Goal: Information Seeking & Learning: Learn about a topic

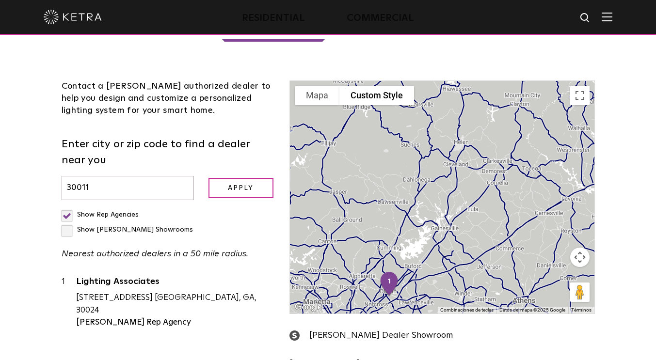
click at [153, 227] on label "Show Ketra Showrooms" at bounding box center [127, 230] width 131 height 7
click at [68, 208] on input "Show Ketra Showrooms" at bounding box center [65, 211] width 6 height 6
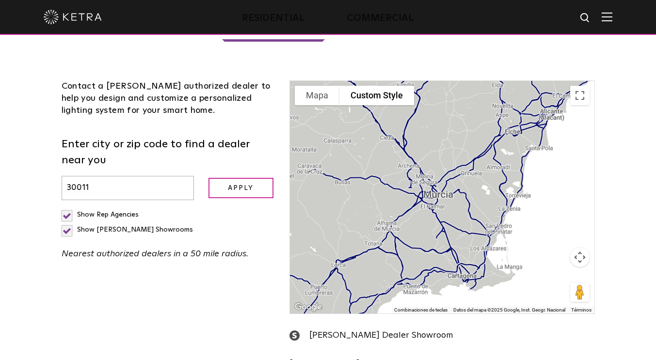
click at [153, 227] on label "Show Ketra Showrooms" at bounding box center [127, 230] width 131 height 7
click at [68, 208] on input "Show Ketra Showrooms" at bounding box center [65, 211] width 6 height 6
checkbox input "false"
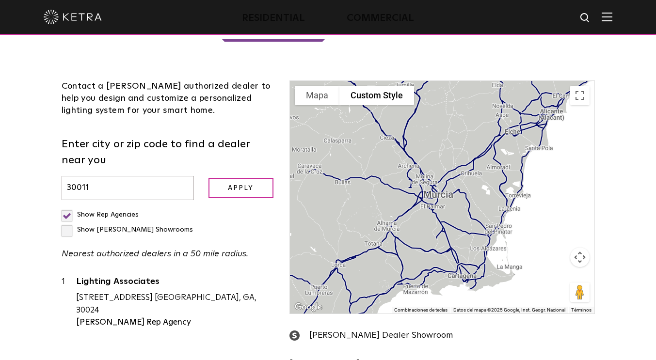
click at [119, 176] on input "30011" at bounding box center [128, 188] width 132 height 25
click at [209, 178] on input "Apply" at bounding box center [241, 188] width 65 height 21
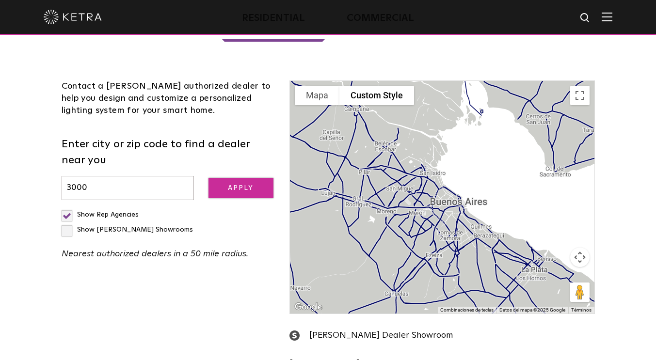
click at [240, 178] on input "Apply" at bounding box center [241, 188] width 65 height 21
click at [149, 176] on input "3000" at bounding box center [128, 188] width 132 height 25
type input "3"
click at [209, 178] on input "Apply" at bounding box center [241, 188] width 65 height 21
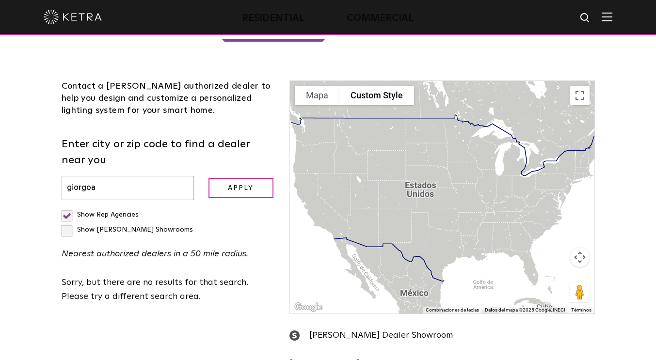
click at [521, 207] on div at bounding box center [442, 197] width 304 height 233
click at [106, 176] on input "giorgoa" at bounding box center [128, 188] width 132 height 25
type input "giorgia"
click at [209, 178] on input "Apply" at bounding box center [241, 188] width 65 height 21
click at [511, 204] on div at bounding box center [442, 197] width 304 height 233
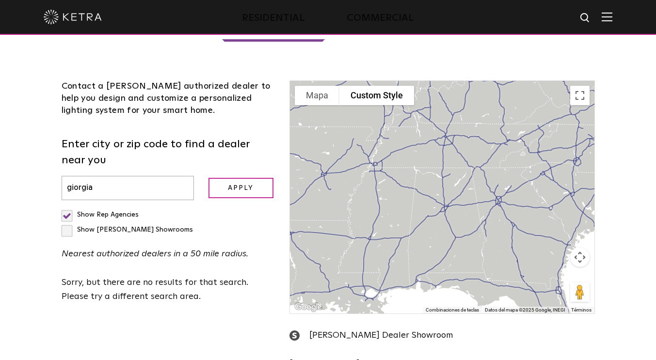
click at [550, 177] on div at bounding box center [442, 197] width 304 height 233
click at [561, 194] on div at bounding box center [442, 197] width 304 height 233
click at [561, 191] on div at bounding box center [442, 197] width 304 height 233
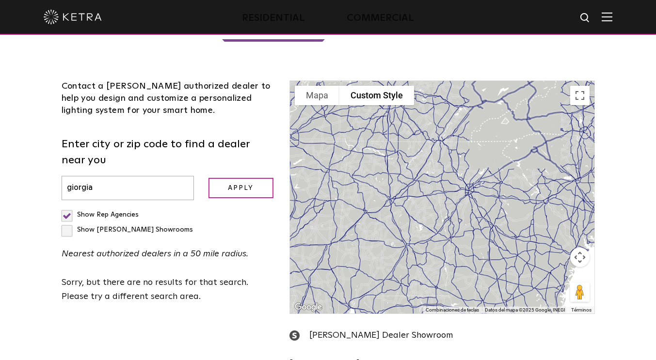
click at [535, 235] on div at bounding box center [442, 197] width 304 height 233
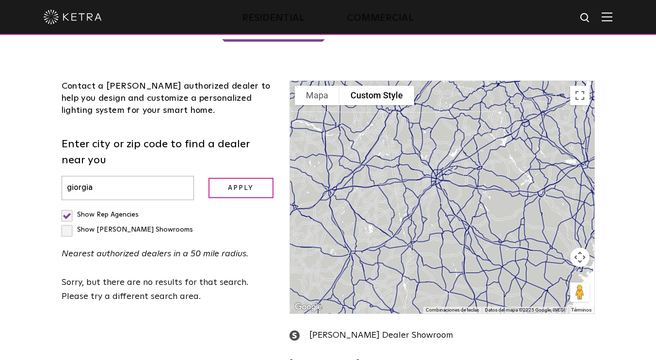
click at [152, 227] on label "Show Ketra Showrooms" at bounding box center [127, 230] width 131 height 7
click at [68, 208] on input "Show Ketra Showrooms" at bounding box center [65, 211] width 6 height 6
checkbox input "true"
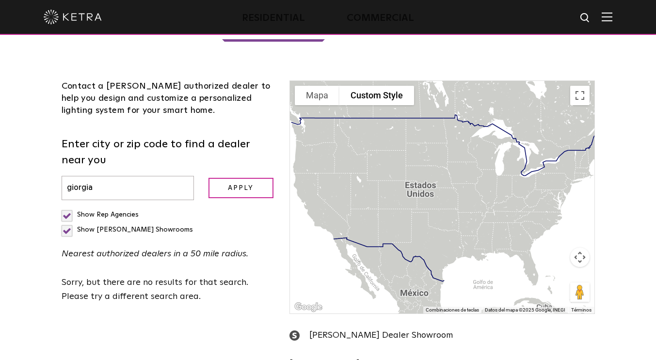
click at [398, 165] on div at bounding box center [442, 197] width 304 height 233
drag, startPoint x: 123, startPoint y: 162, endPoint x: 2, endPoint y: 157, distance: 120.4
click at [2, 157] on div "Loading... Residential Commercial Contact a Ketra authorized dealer to help you…" at bounding box center [328, 207] width 656 height 461
click at [151, 176] on input "text" at bounding box center [128, 188] width 132 height 25
click at [209, 178] on input "Apply" at bounding box center [241, 188] width 65 height 21
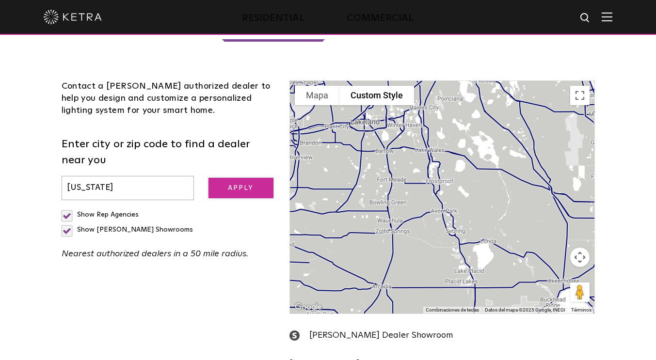
click at [255, 178] on input "Apply" at bounding box center [241, 188] width 65 height 21
click at [136, 176] on input "florida" at bounding box center [128, 188] width 132 height 25
type input "f"
type input "miami"
click at [209, 178] on input "Apply" at bounding box center [241, 188] width 65 height 21
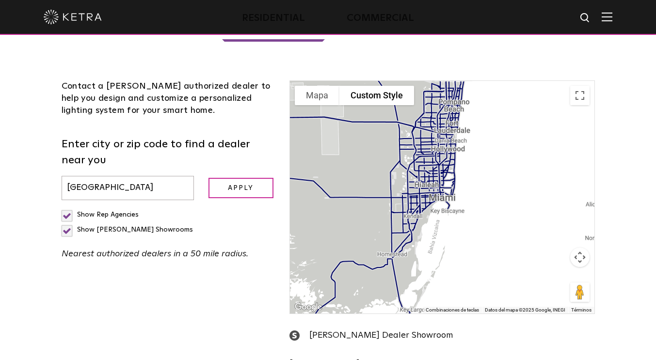
click at [153, 227] on label "Show Ketra Showrooms" at bounding box center [127, 230] width 131 height 7
click at [68, 208] on input "Show Ketra Showrooms" at bounding box center [65, 211] width 6 height 6
checkbox input "false"
click at [261, 178] on input "Apply" at bounding box center [241, 188] width 65 height 21
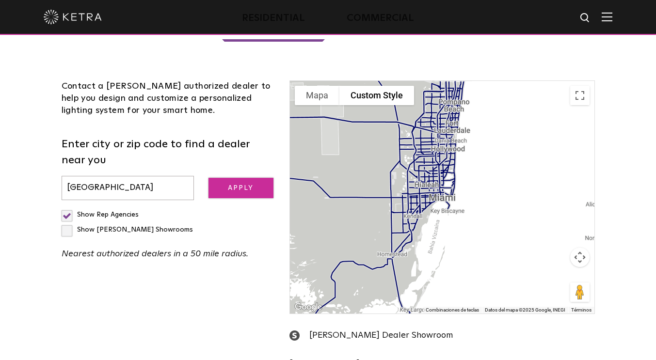
click at [261, 178] on input "Apply" at bounding box center [241, 188] width 65 height 21
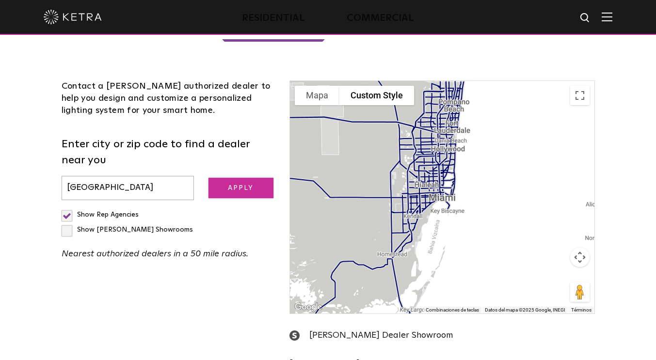
click at [261, 178] on input "Apply" at bounding box center [241, 188] width 65 height 21
drag, startPoint x: 140, startPoint y: 154, endPoint x: 0, endPoint y: 150, distance: 140.2
click at [0, 150] on div "Loading... Residential Commercial Contact a Ketra authorized dealer to help you…" at bounding box center [328, 207] width 656 height 461
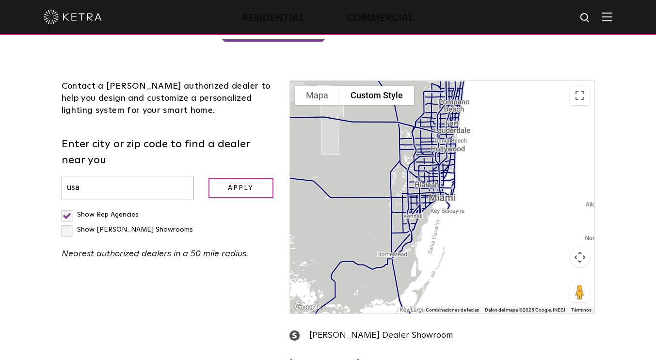
type input "usa"
click at [209, 178] on input "Apply" at bounding box center [241, 188] width 65 height 21
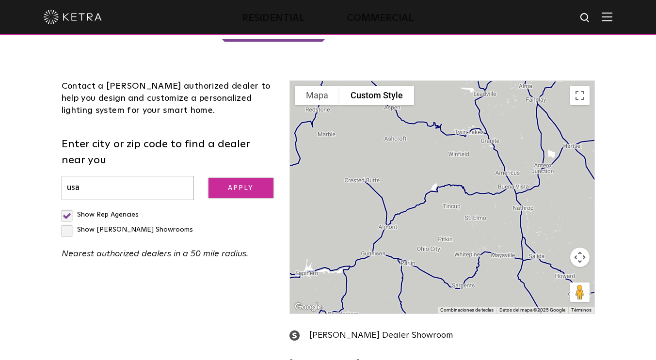
click at [237, 178] on input "Apply" at bounding box center [241, 188] width 65 height 21
click at [67, 211] on label "Show Rep Agencies" at bounding box center [100, 214] width 77 height 7
click at [67, 208] on input "Show Rep Agencies" at bounding box center [65, 211] width 6 height 6
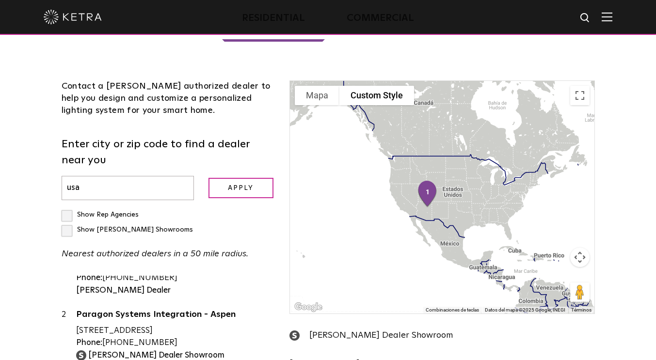
scroll to position [58, 0]
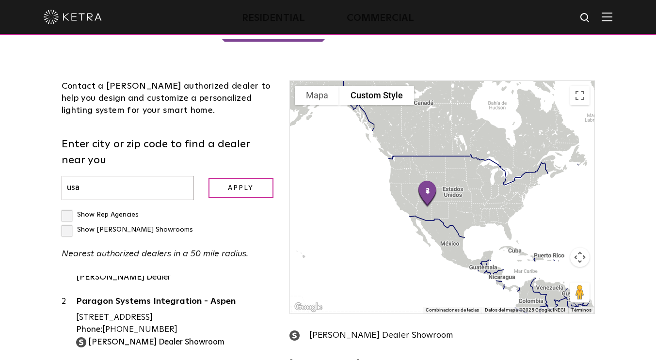
click at [65, 208] on div "Show Rep Agencies" at bounding box center [100, 215] width 77 height 15
click at [67, 211] on label "Show Rep Agencies" at bounding box center [100, 214] width 77 height 7
click at [67, 208] on input "Show Rep Agencies" at bounding box center [65, 211] width 6 height 6
checkbox input "true"
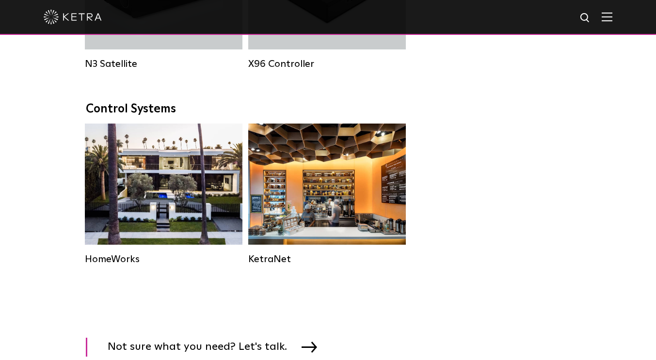
scroll to position [1231, 0]
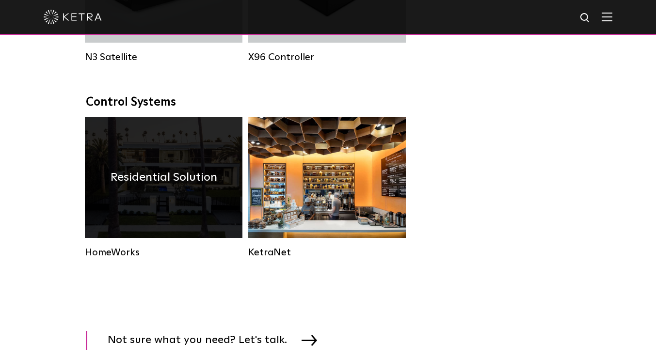
click at [175, 187] on h4 "Residential Solution" at bounding box center [164, 177] width 107 height 18
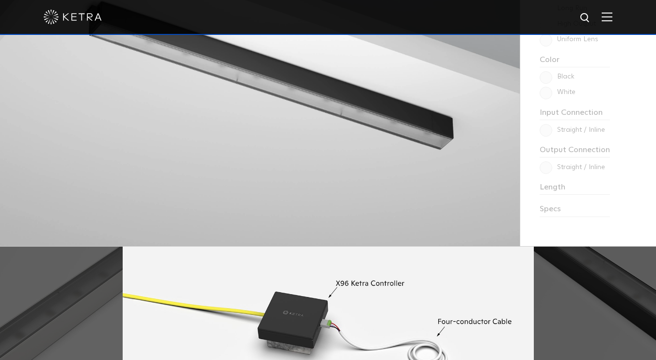
scroll to position [1105, 0]
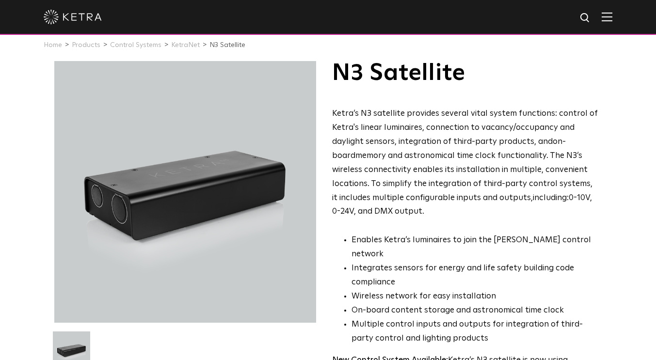
scroll to position [0, 0]
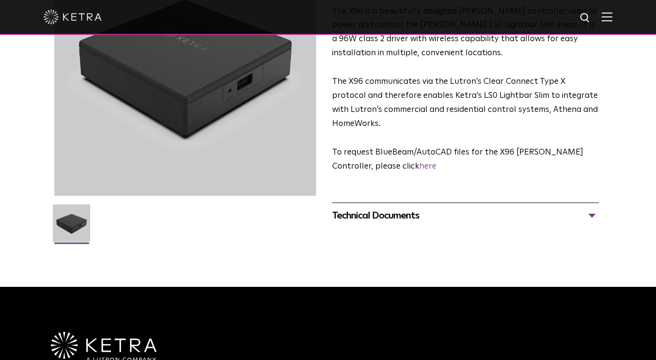
scroll to position [138, 0]
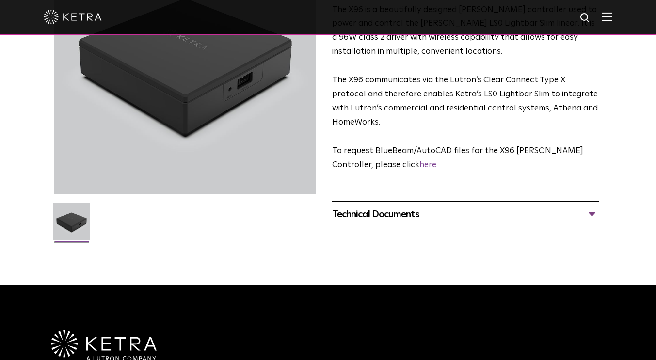
click at [596, 207] on div "Technical Documents" at bounding box center [465, 215] width 267 height 16
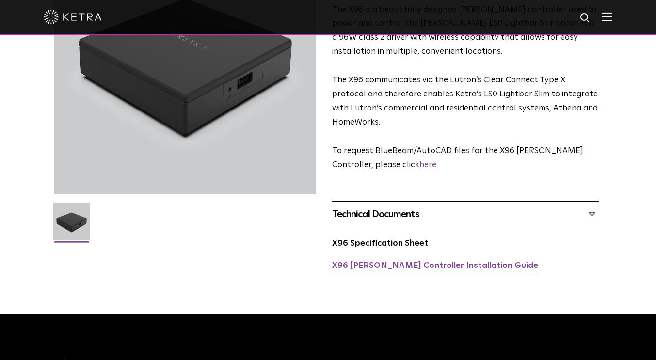
click at [406, 262] on link "X96 Ketra Controller Installation Guide" at bounding box center [435, 266] width 206 height 8
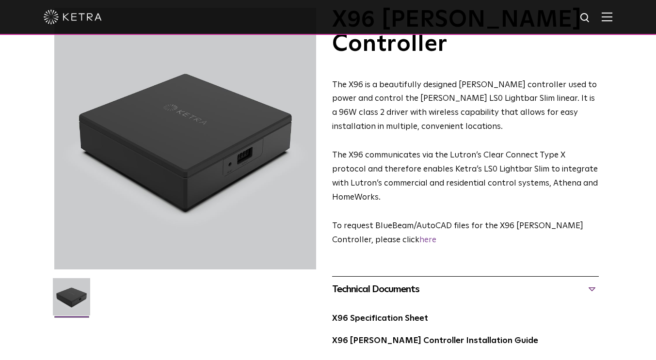
scroll to position [0, 0]
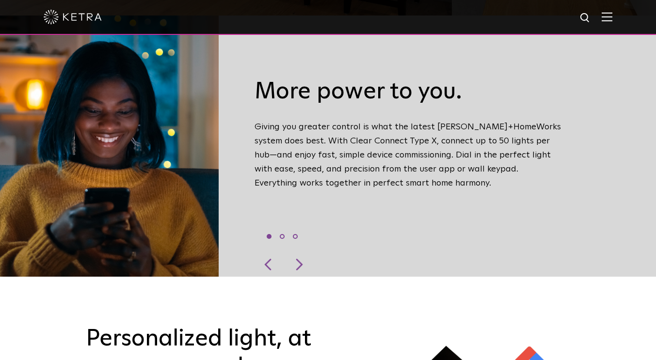
scroll to position [348, 0]
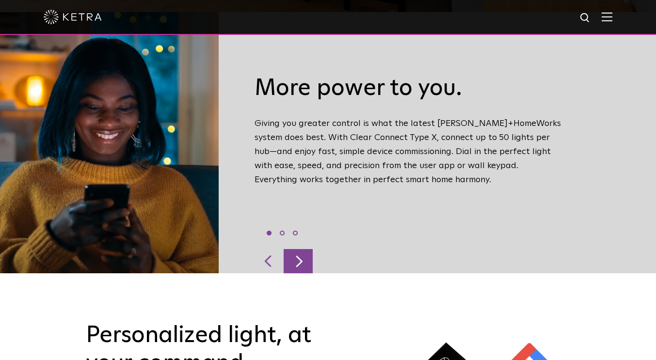
click at [304, 249] on div at bounding box center [298, 261] width 29 height 24
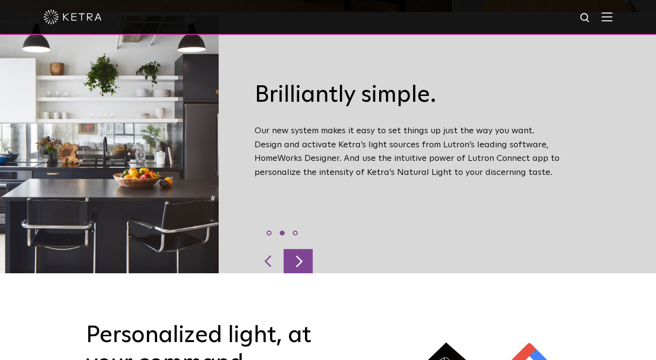
click at [304, 249] on div at bounding box center [298, 261] width 29 height 24
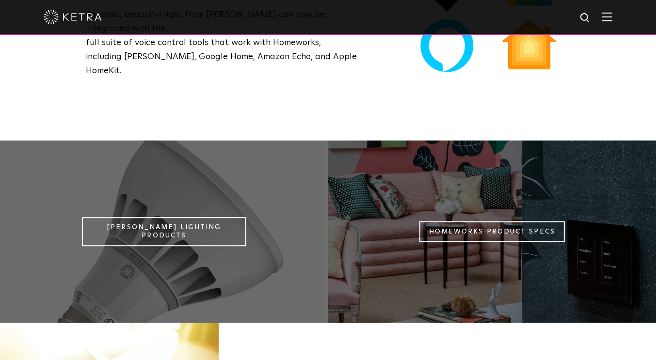
scroll to position [749, 0]
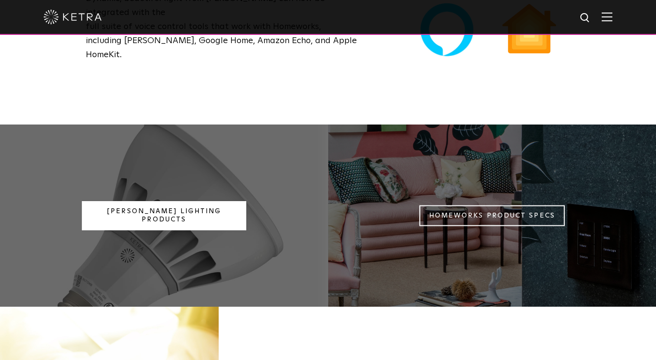
click at [189, 201] on link "[PERSON_NAME] Lighting Products" at bounding box center [164, 215] width 164 height 29
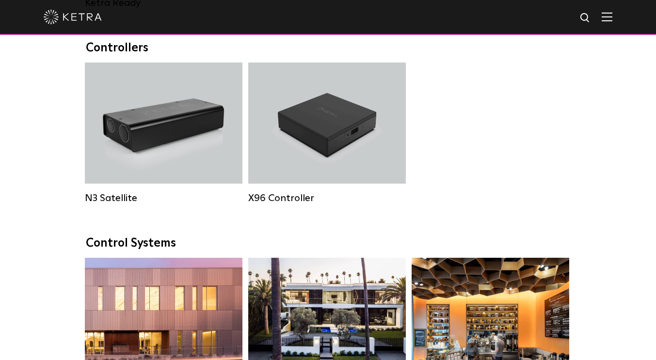
scroll to position [1487, 0]
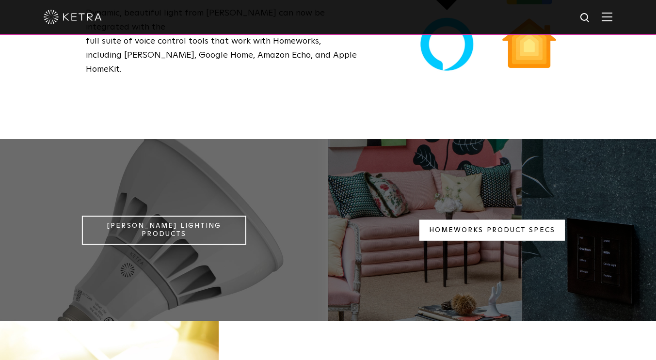
click at [526, 220] on link "Homeworks Product Specs" at bounding box center [493, 230] width 146 height 21
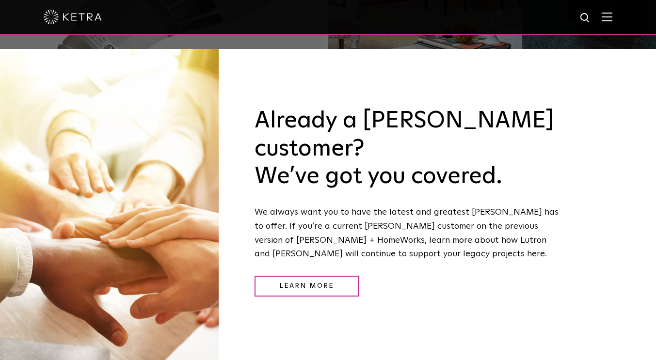
scroll to position [1013, 0]
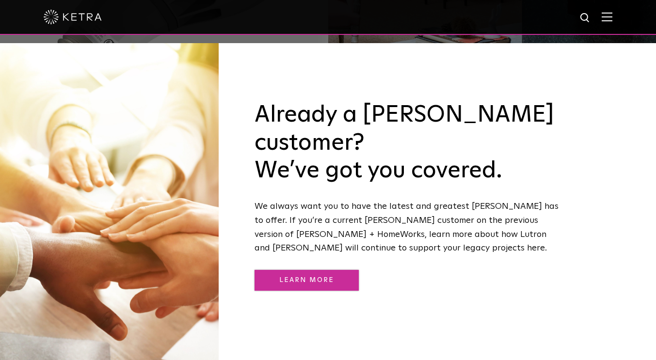
click at [323, 270] on link "Learn More" at bounding box center [307, 280] width 104 height 21
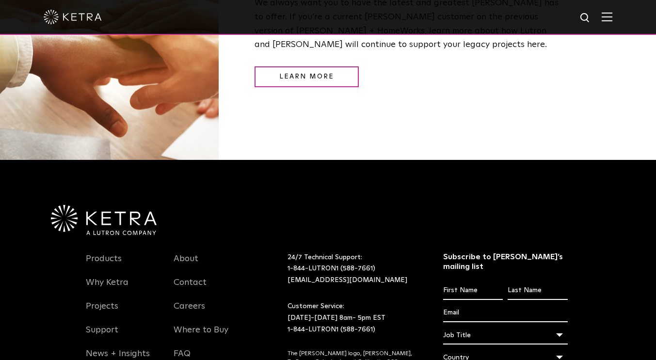
scroll to position [1259, 0]
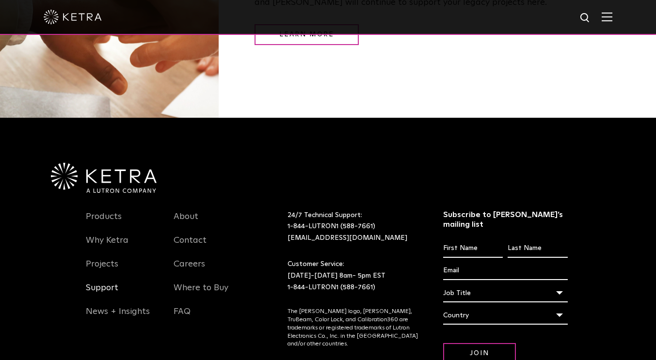
click at [100, 283] on link "Support" at bounding box center [102, 294] width 32 height 22
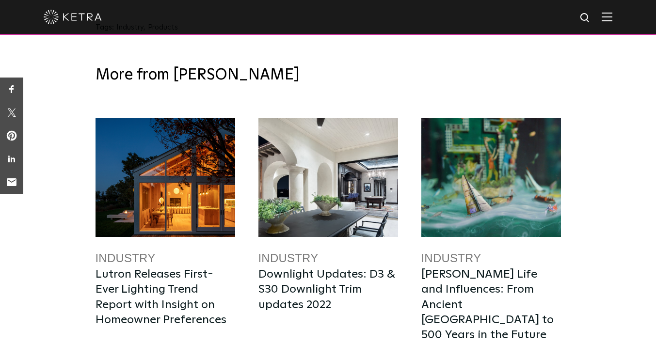
scroll to position [1086, 0]
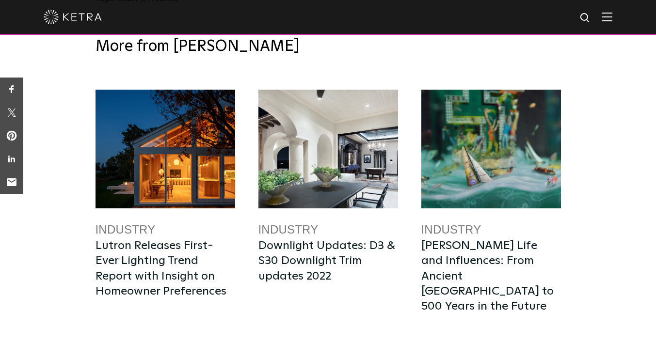
drag, startPoint x: 0, startPoint y: 0, endPoint x: 663, endPoint y: 235, distance: 703.4
click at [335, 167] on div at bounding box center [329, 149] width 140 height 119
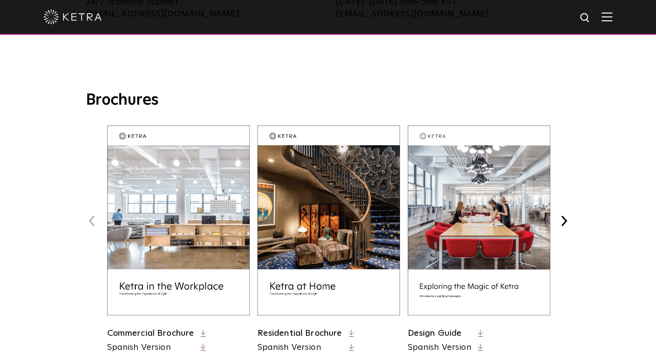
scroll to position [341, 0]
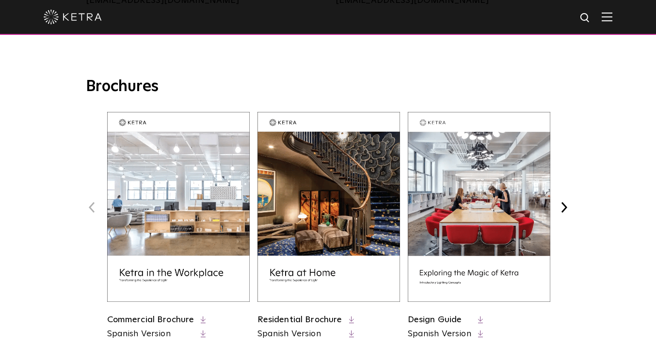
click at [344, 170] on img at bounding box center [329, 207] width 143 height 190
click at [654, 113] on div "Brochures Previous Commercial Brochure Spanish Version Next" at bounding box center [328, 217] width 656 height 281
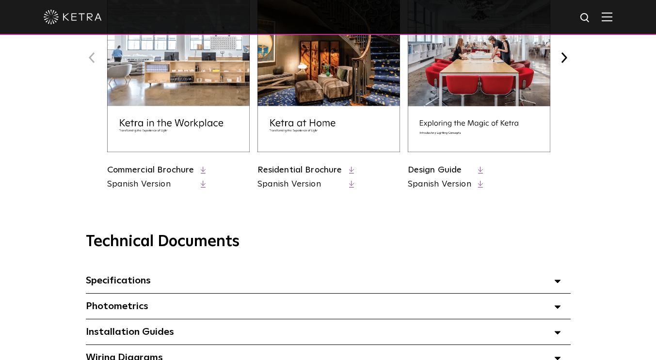
scroll to position [492, 0]
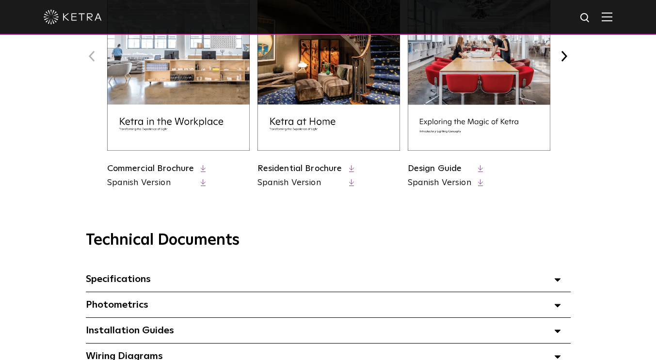
click at [306, 182] on link "Spanish Version" at bounding box center [300, 183] width 85 height 12
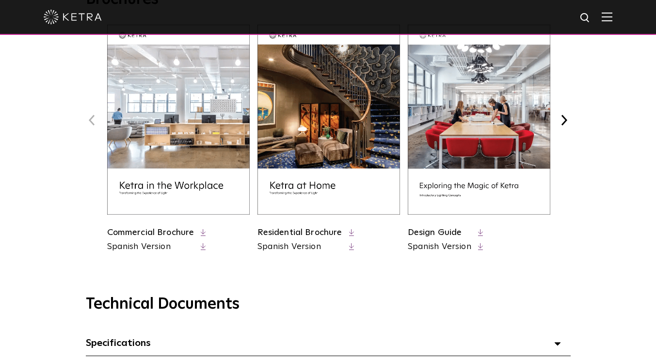
scroll to position [420, 0]
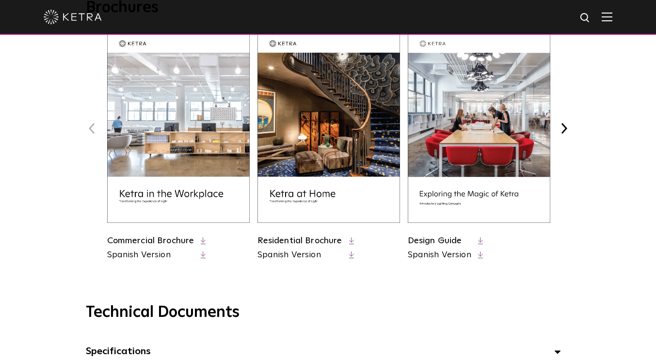
click at [191, 142] on img at bounding box center [178, 128] width 143 height 190
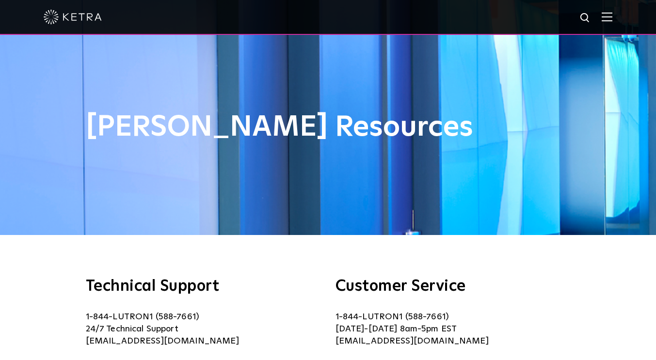
click at [78, 19] on img at bounding box center [73, 17] width 58 height 15
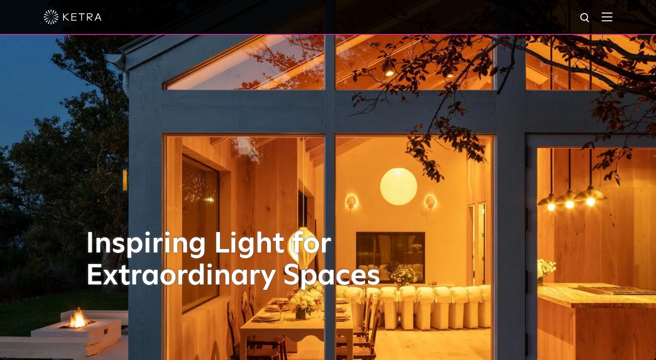
click at [613, 20] on img at bounding box center [607, 16] width 11 height 9
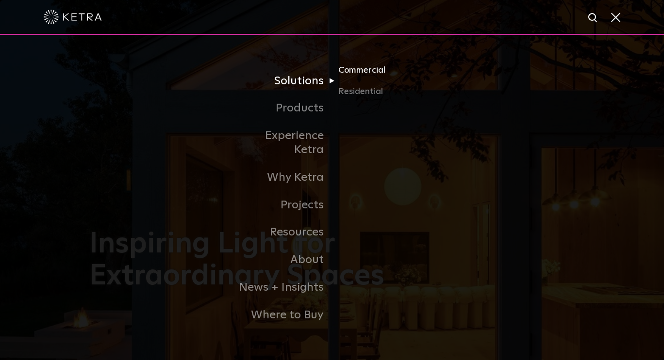
click at [355, 75] on link "Commercial" at bounding box center [384, 74] width 93 height 21
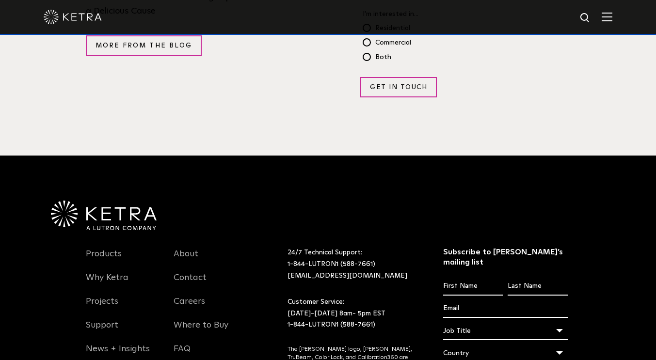
scroll to position [1867, 0]
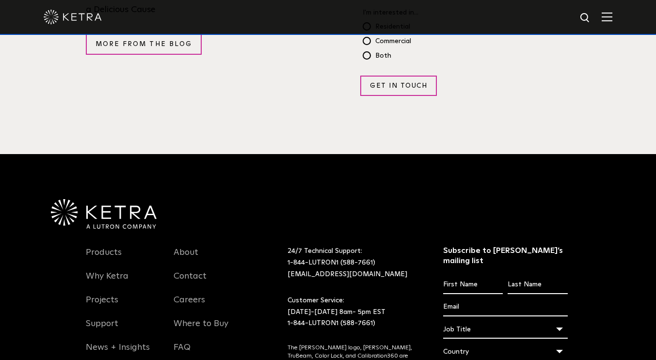
drag, startPoint x: 0, startPoint y: 0, endPoint x: 659, endPoint y: 306, distance: 726.8
click at [107, 247] on link "Products" at bounding box center [104, 258] width 36 height 22
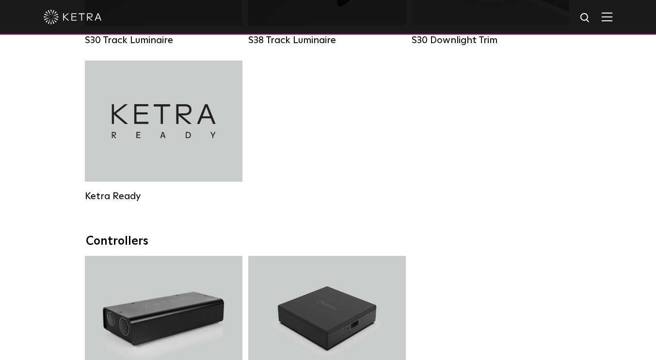
scroll to position [1054, 0]
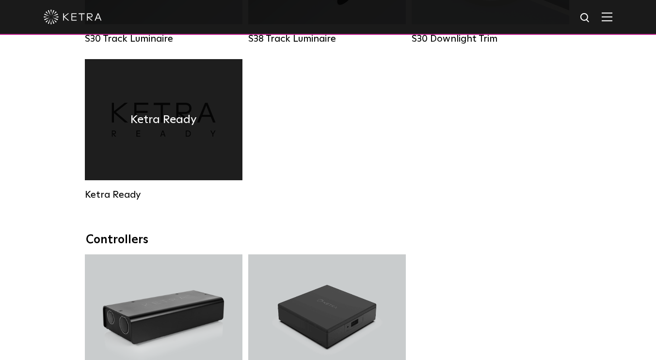
click at [166, 141] on div "Ketra Ready" at bounding box center [164, 119] width 158 height 121
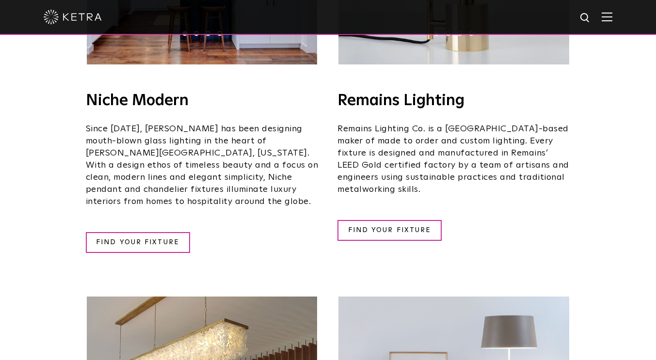
scroll to position [1395, 0]
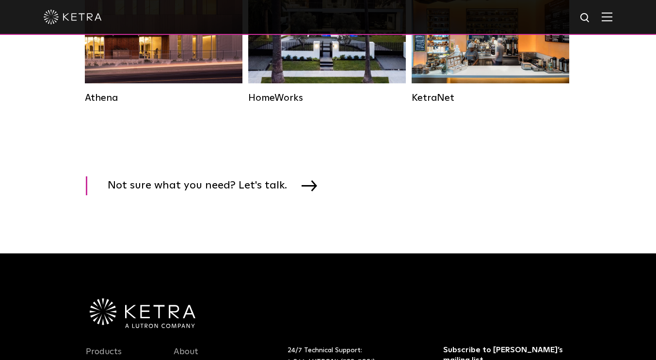
scroll to position [1573, 0]
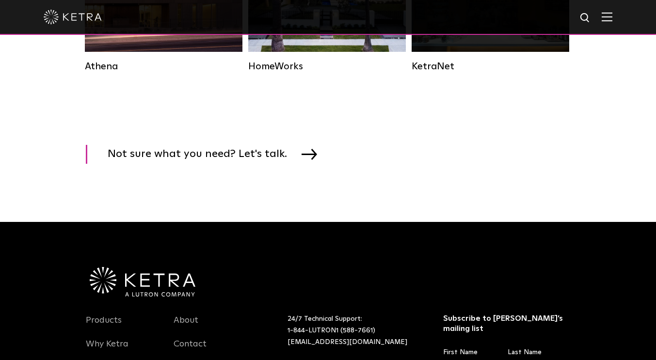
click at [435, 72] on div "KetraNet" at bounding box center [491, 67] width 158 height 12
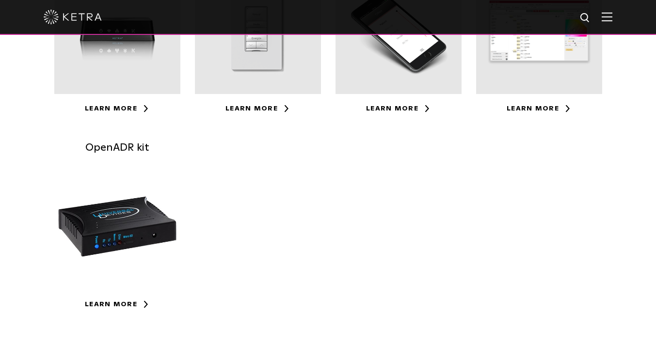
click at [656, 122] on html "Solutions Commercial Residential Products Commercial Products Residential Produ…" at bounding box center [328, 192] width 656 height 1015
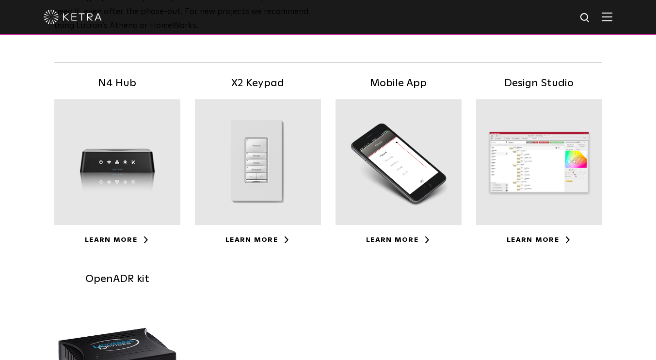
scroll to position [183, 0]
click at [138, 160] on div at bounding box center [117, 163] width 126 height 126
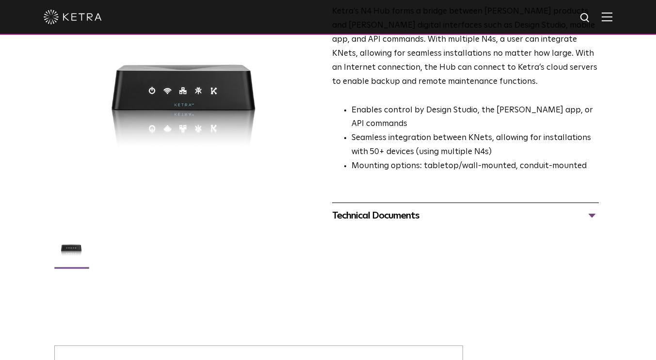
scroll to position [123, 0]
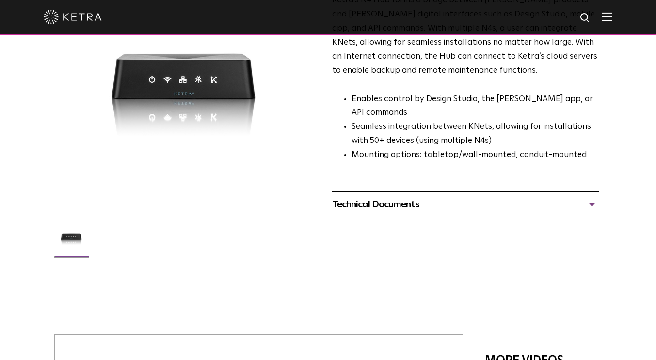
click at [591, 207] on div "Technical Documents" at bounding box center [465, 205] width 267 height 16
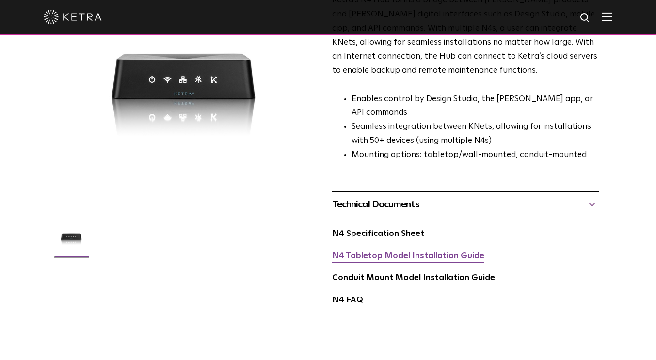
click at [414, 256] on link "N4 Tabletop Model Installation Guide" at bounding box center [408, 256] width 152 height 8
click at [395, 281] on link "Conduit Mount Model Installation Guide" at bounding box center [413, 278] width 163 height 8
click at [410, 237] on link "N4 Specification Sheet" at bounding box center [378, 234] width 92 height 8
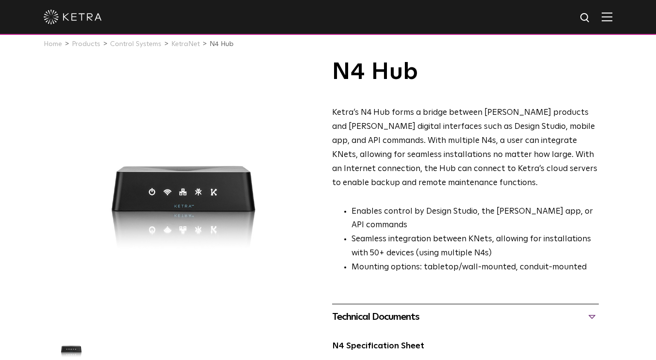
scroll to position [0, 0]
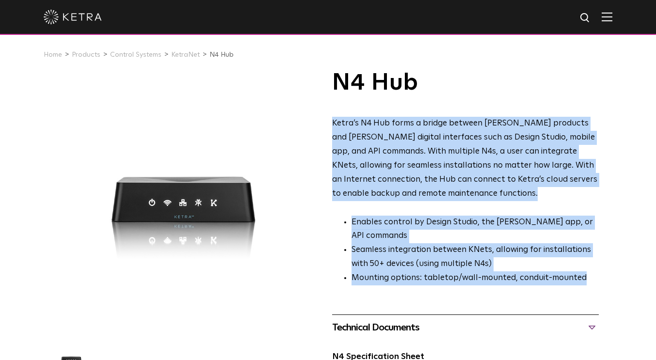
drag, startPoint x: 327, startPoint y: 120, endPoint x: 600, endPoint y: 274, distance: 313.0
click at [600, 274] on div "N4 Hub Ketra’s N4 Hub forms a bridge between Ketra products and Ketra digital i…" at bounding box center [328, 259] width 548 height 377
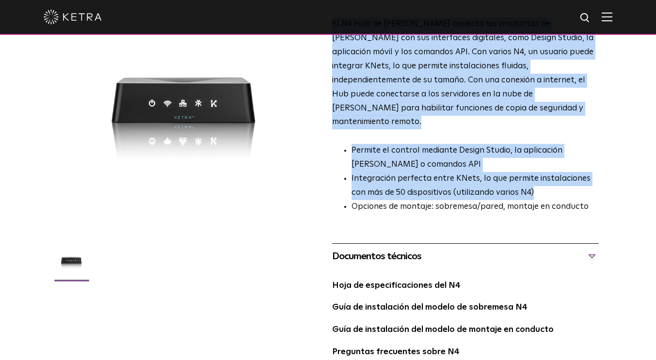
scroll to position [114, 0]
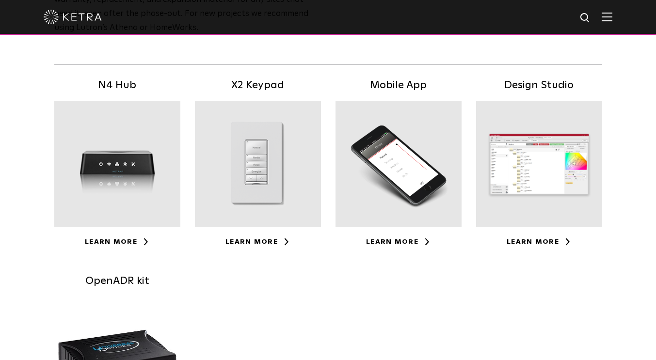
click at [250, 152] on div at bounding box center [258, 164] width 126 height 126
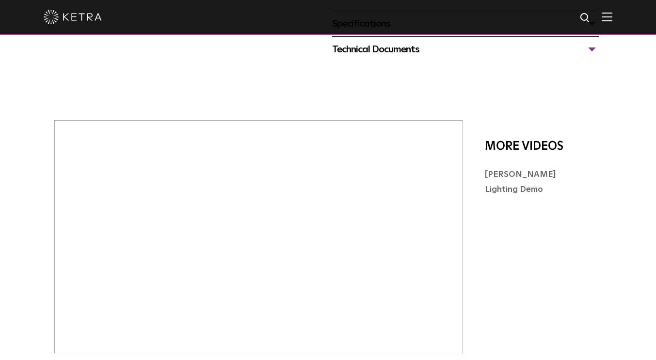
scroll to position [317, 0]
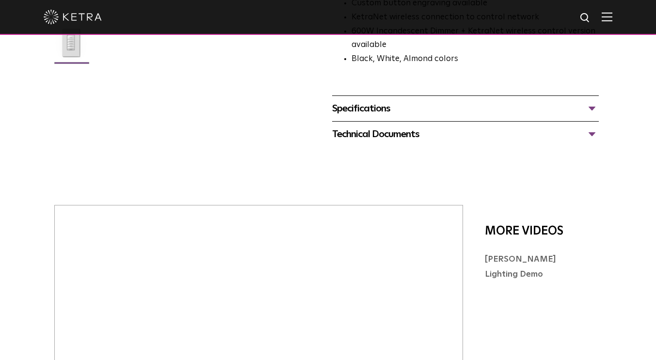
click at [592, 127] on div "Technical Documents" at bounding box center [465, 135] width 267 height 16
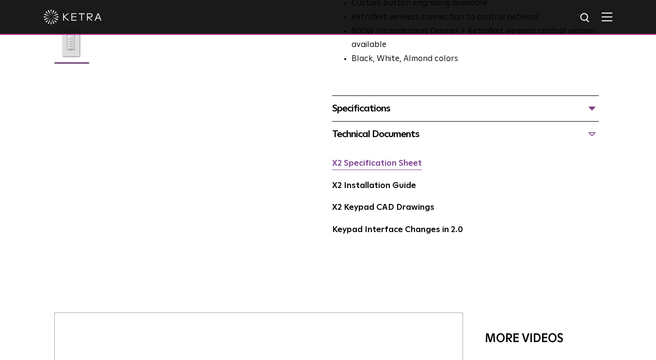
click at [399, 160] on link "X2 Specification Sheet" at bounding box center [377, 164] width 90 height 8
click at [589, 127] on div "Technical Documents" at bounding box center [465, 135] width 267 height 16
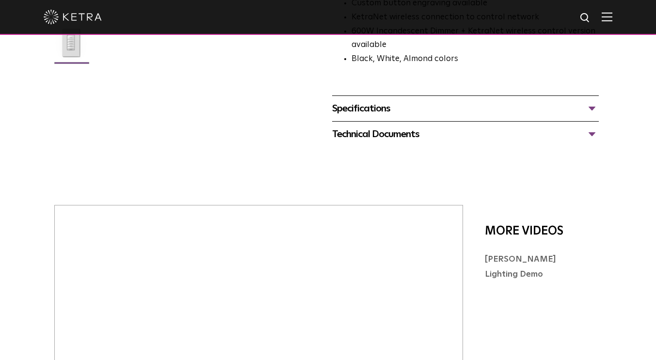
click at [589, 127] on div "Technical Documents" at bounding box center [465, 135] width 267 height 16
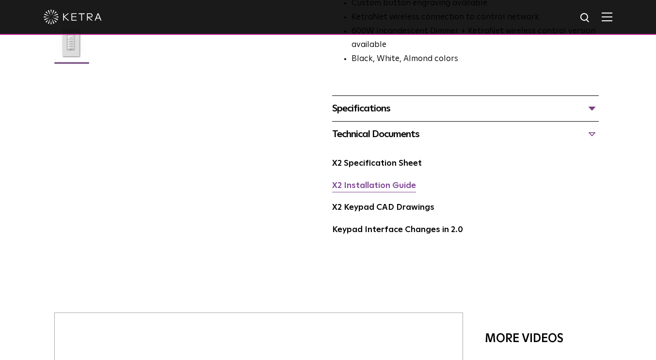
click at [381, 182] on link "X2 Installation Guide" at bounding box center [374, 186] width 84 height 8
click at [422, 226] on link "Keypad Interface Changes in 2.0" at bounding box center [397, 230] width 131 height 8
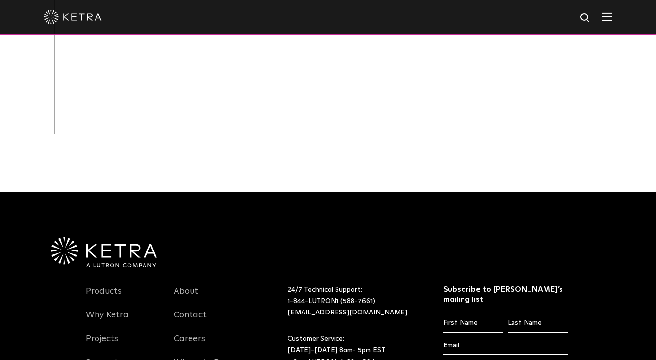
scroll to position [0, 0]
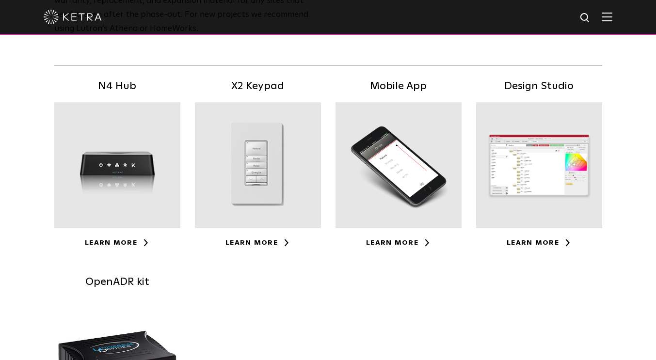
click at [414, 166] on div at bounding box center [399, 165] width 126 height 126
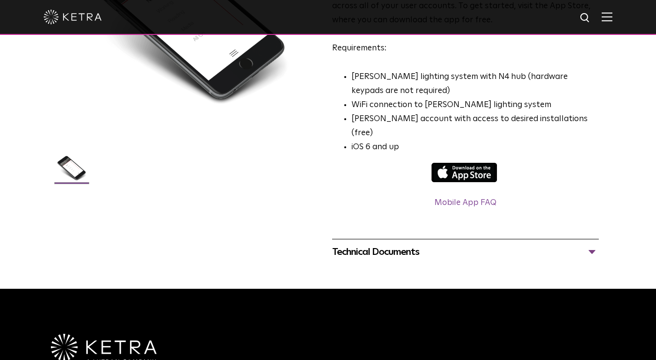
scroll to position [191, 0]
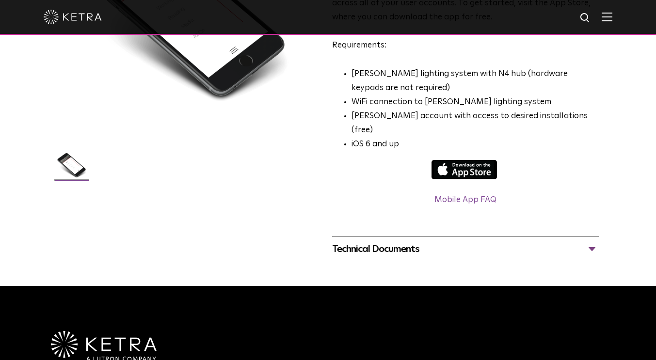
click at [593, 242] on div "Technical Documents" at bounding box center [465, 250] width 267 height 16
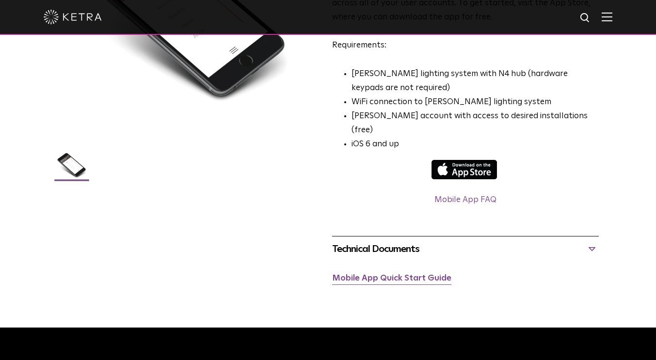
click at [438, 275] on link "Mobile App Quick Start Guide" at bounding box center [391, 279] width 119 height 8
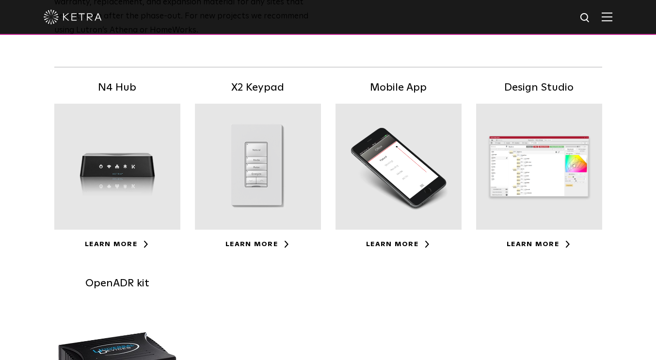
click at [522, 171] on div at bounding box center [539, 167] width 126 height 126
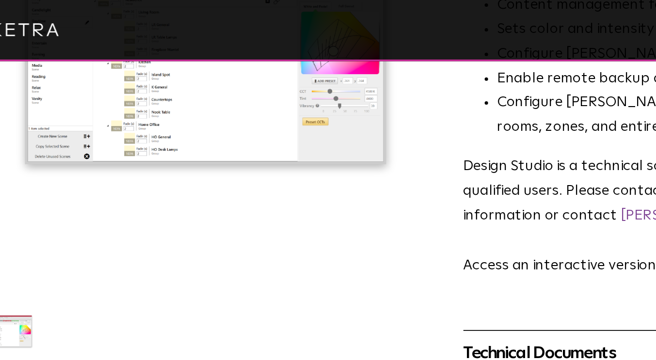
scroll to position [144, 0]
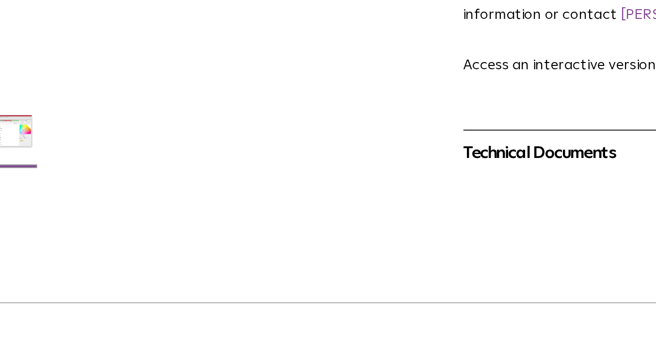
click at [378, 232] on div "Technical Documents" at bounding box center [465, 229] width 267 height 16
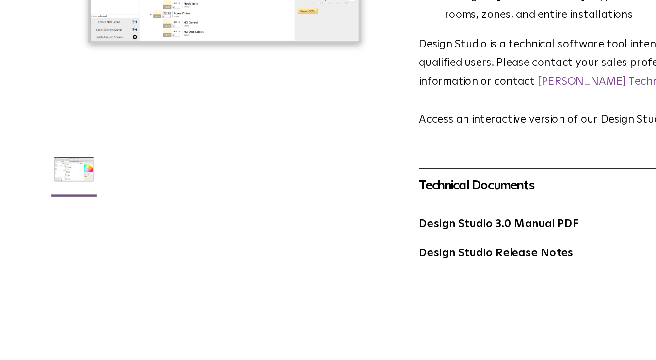
scroll to position [144, 0]
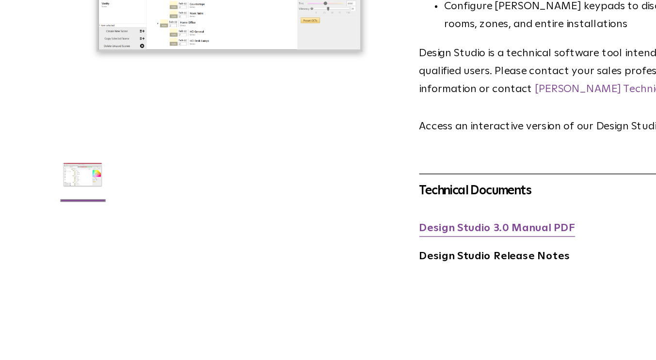
click at [422, 260] on link "Design Studio 3.0 Manual PDF" at bounding box center [392, 258] width 121 height 8
